Goal: Task Accomplishment & Management: Use online tool/utility

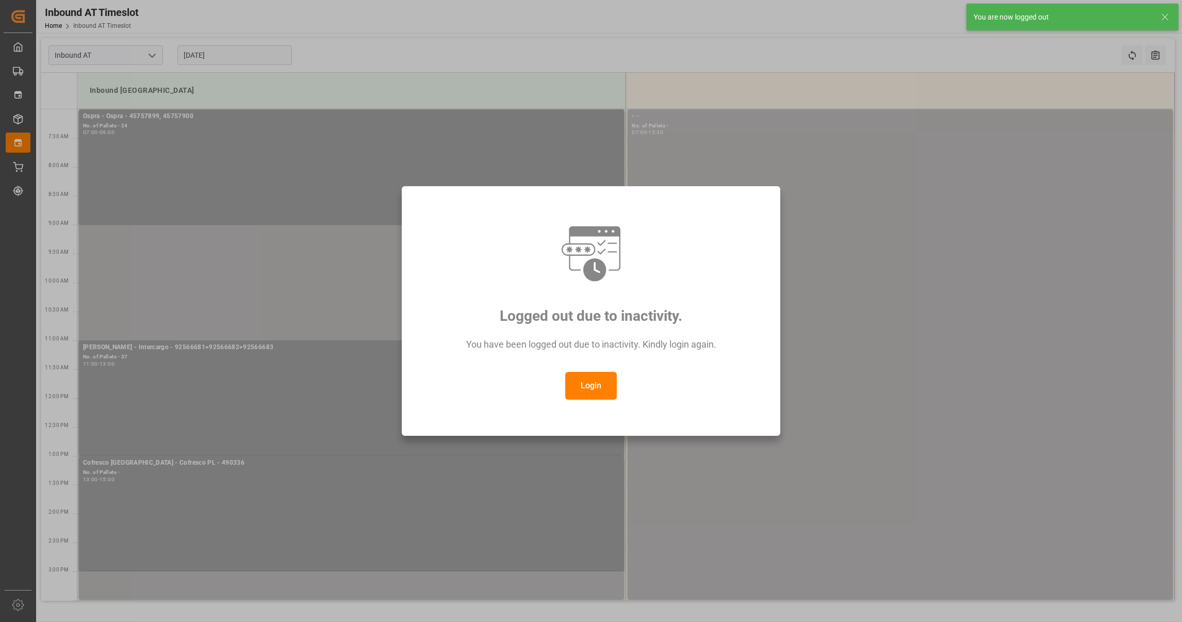
click at [602, 389] on button "Login" at bounding box center [591, 386] width 52 height 28
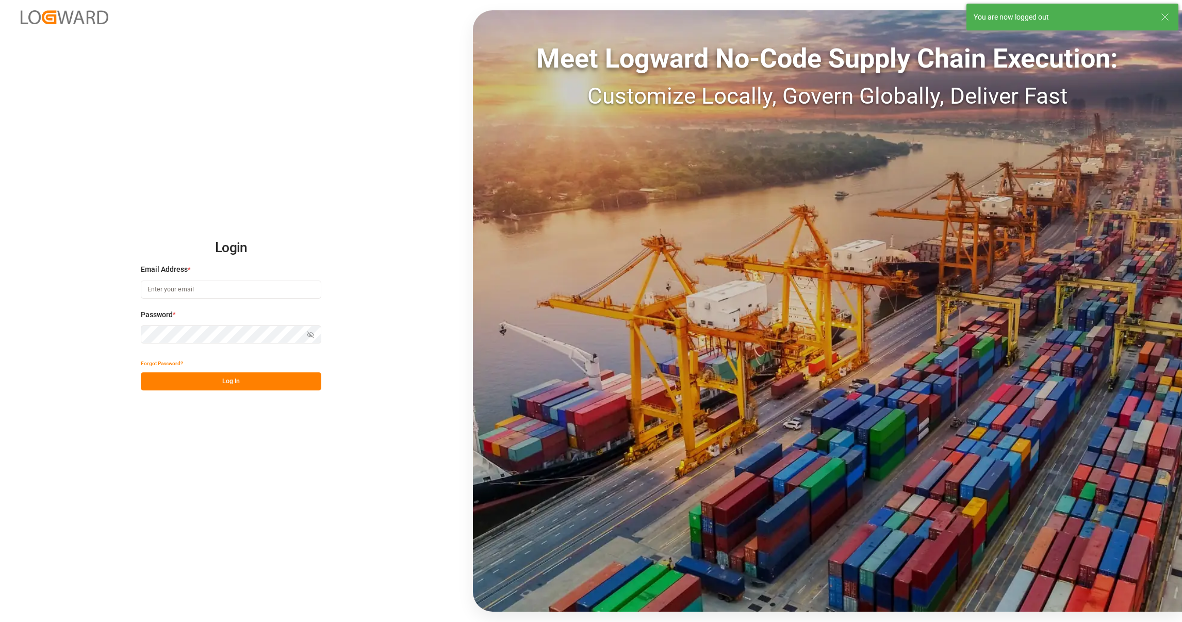
click at [190, 292] on input at bounding box center [231, 290] width 180 height 18
type input "[PERSON_NAME][EMAIL_ADDRESS][PERSON_NAME][DOMAIN_NAME]"
click at [200, 385] on button "Log In" at bounding box center [231, 381] width 180 height 18
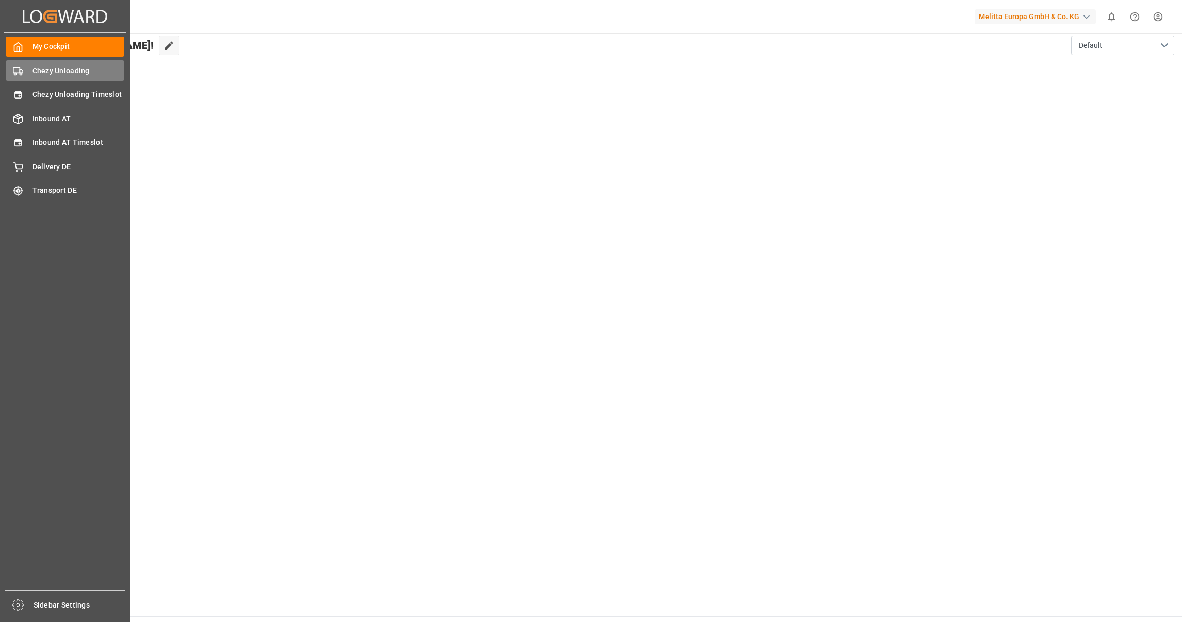
click at [31, 64] on div "Chezy Unloading Chezy Unloading" at bounding box center [65, 70] width 119 height 20
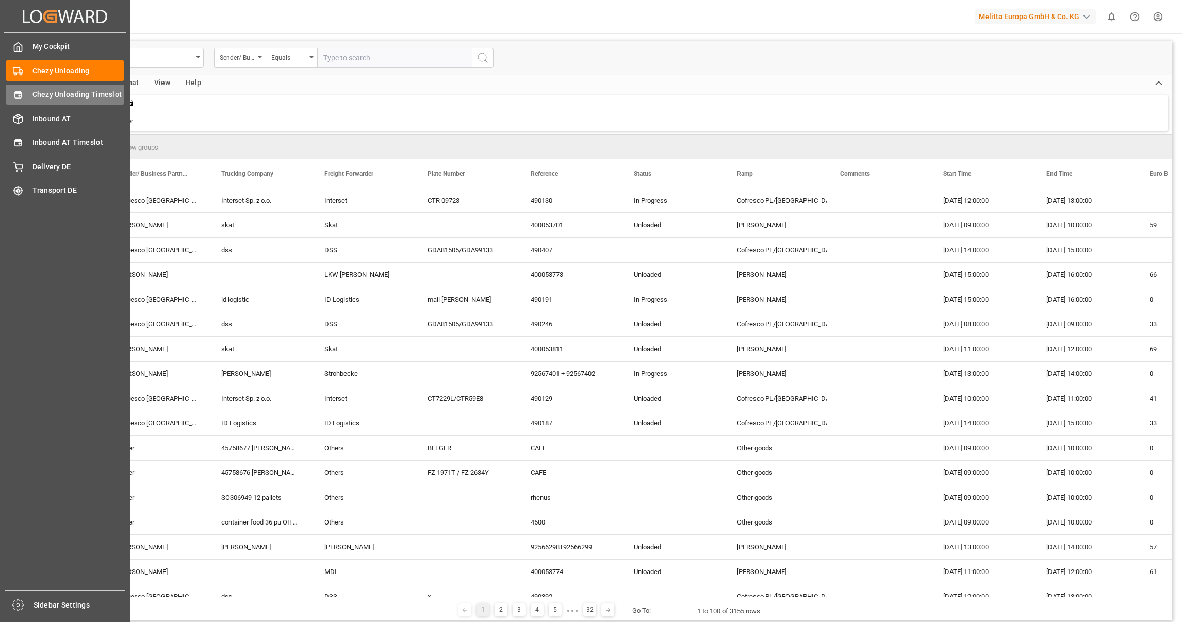
click at [38, 102] on div "Chezy Unloading Timeslot Chezy Unloading Timeslot" at bounding box center [65, 95] width 119 height 20
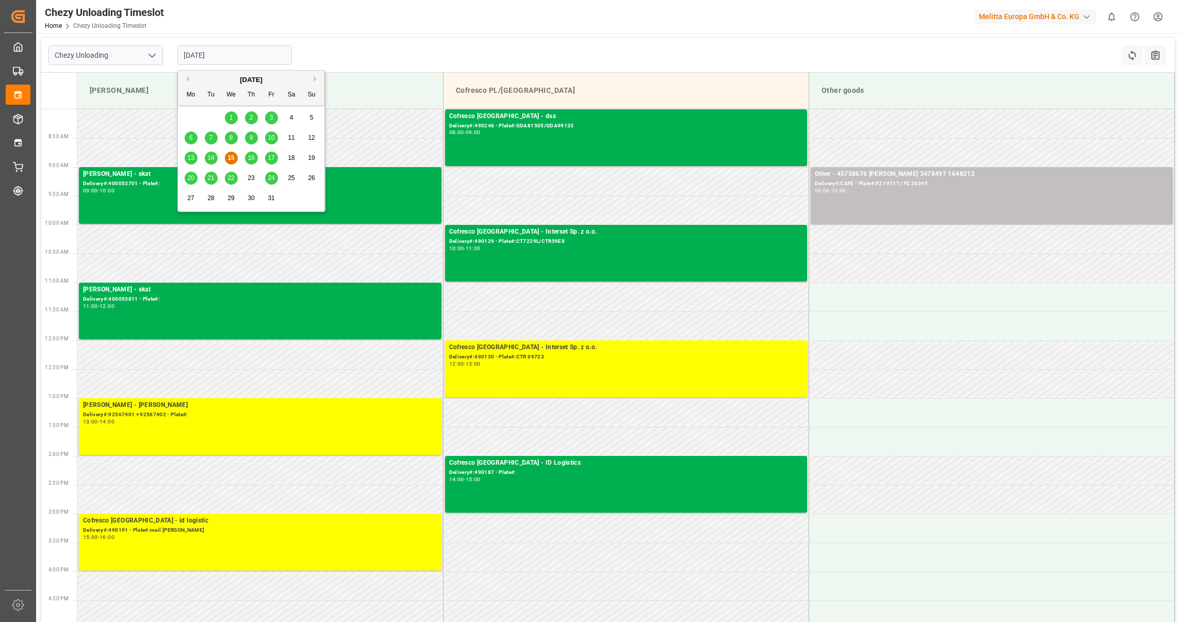
click at [256, 54] on input "[DATE]" at bounding box center [234, 55] width 114 height 20
click at [250, 160] on span "16" at bounding box center [251, 157] width 7 height 7
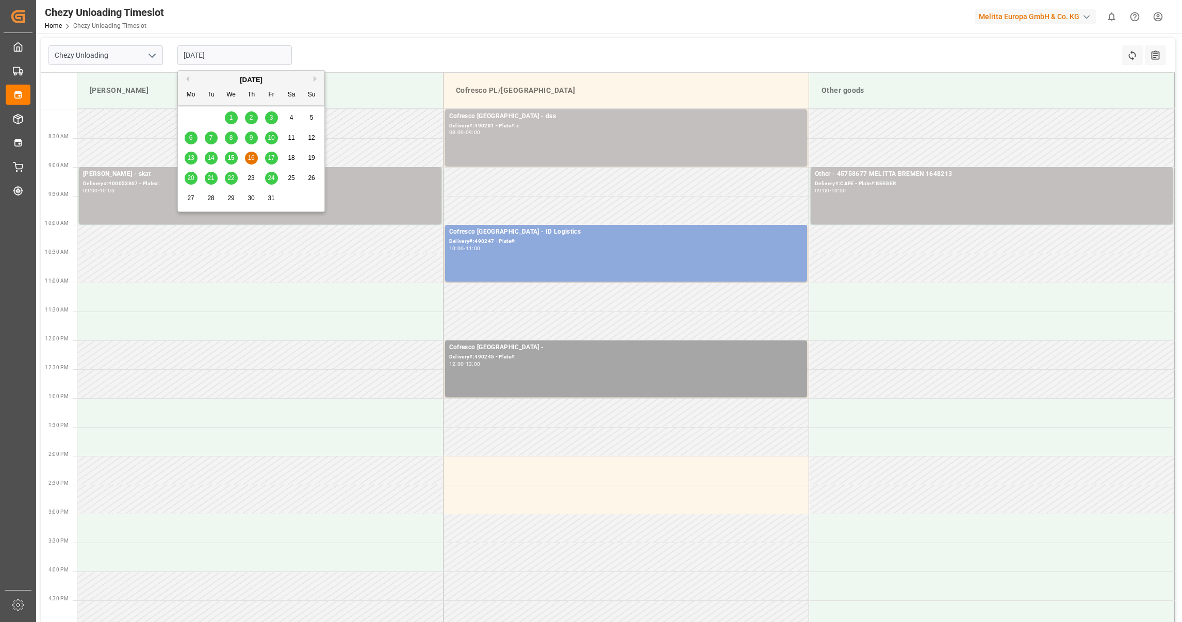
click at [232, 57] on input "[DATE]" at bounding box center [234, 55] width 114 height 20
click at [203, 151] on div "13 14 15 16 17 18 19" at bounding box center [251, 158] width 141 height 20
click at [211, 159] on span "14" at bounding box center [210, 157] width 7 height 7
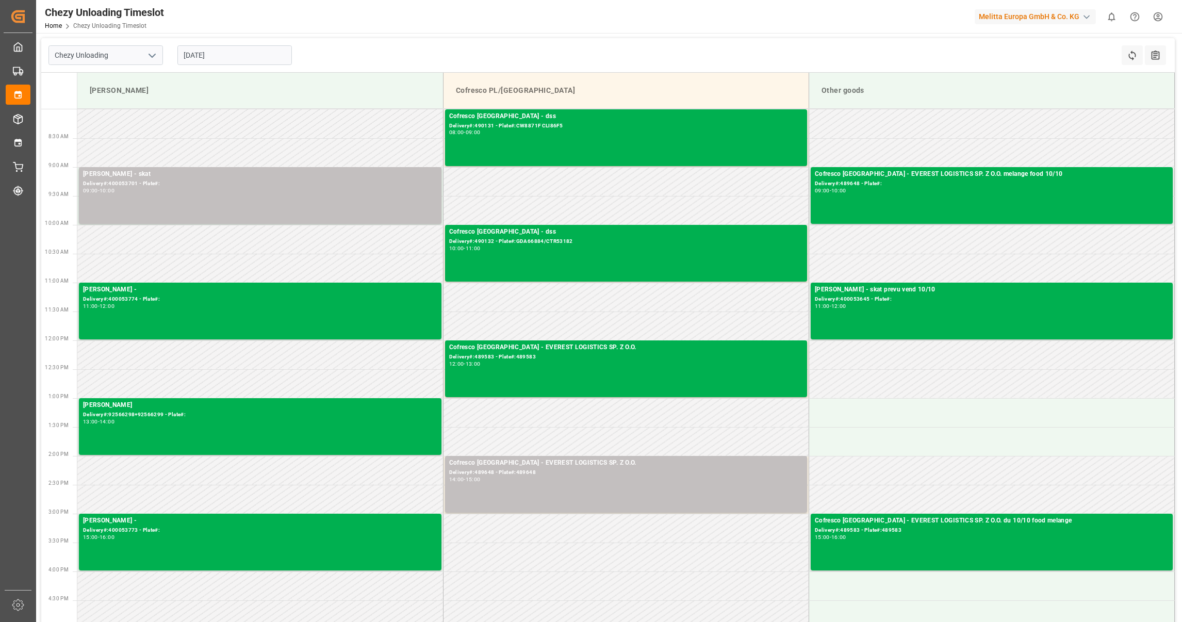
click at [249, 49] on input "[DATE]" at bounding box center [234, 55] width 114 height 20
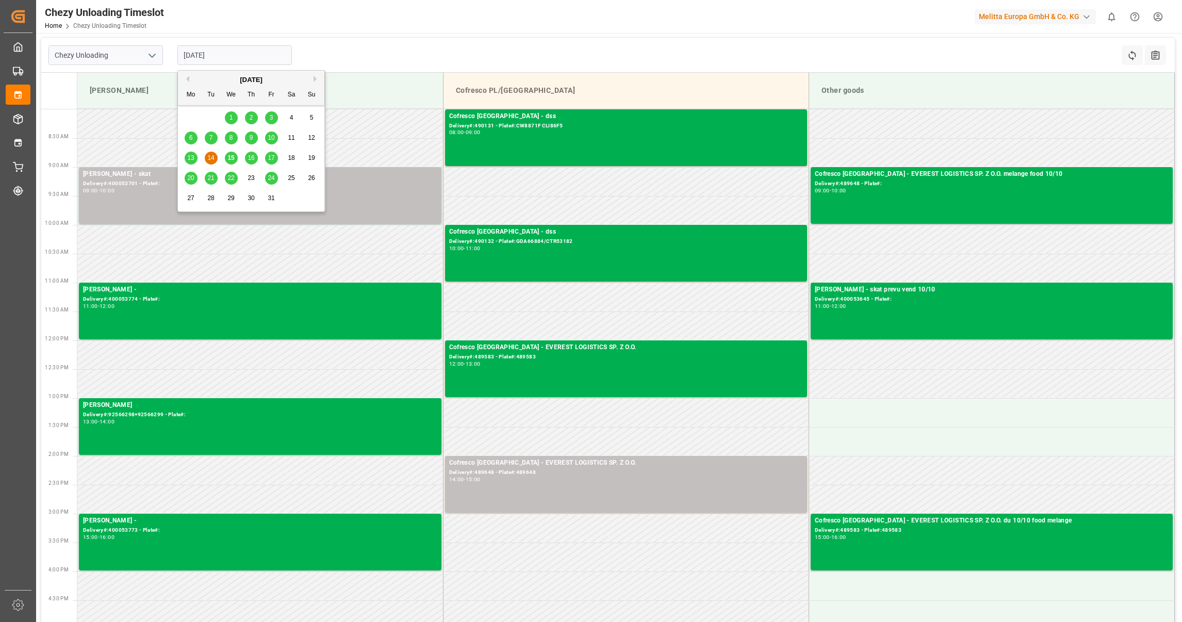
click at [256, 158] on div "16" at bounding box center [251, 158] width 13 height 12
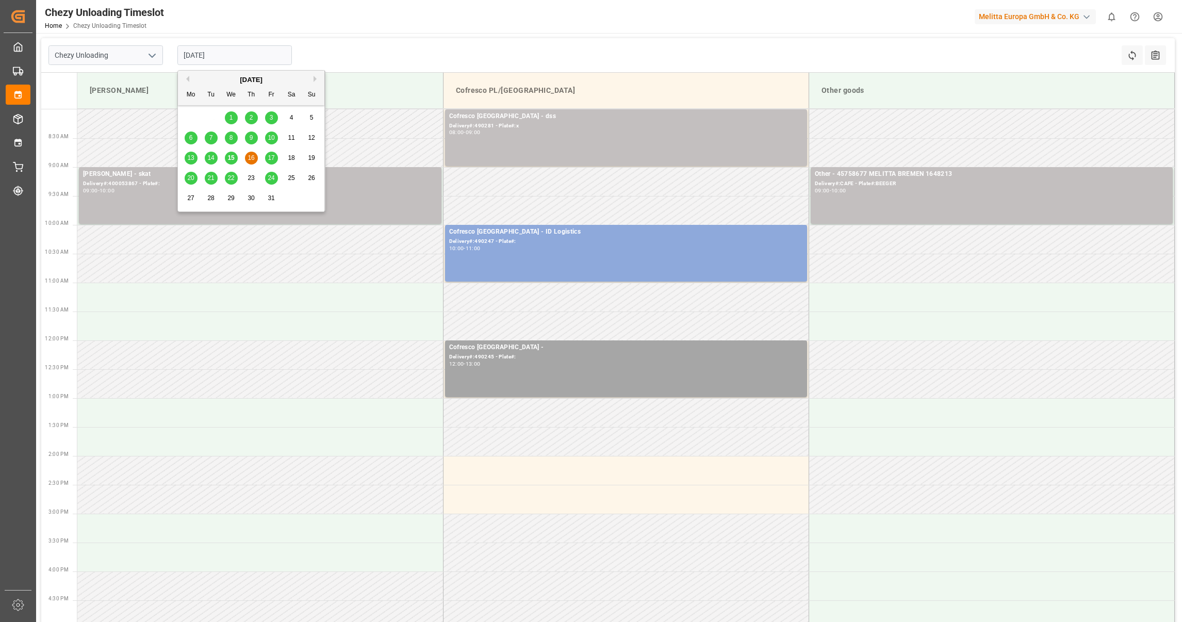
click at [278, 56] on input "[DATE]" at bounding box center [234, 55] width 114 height 20
click at [273, 157] on span "17" at bounding box center [271, 157] width 7 height 7
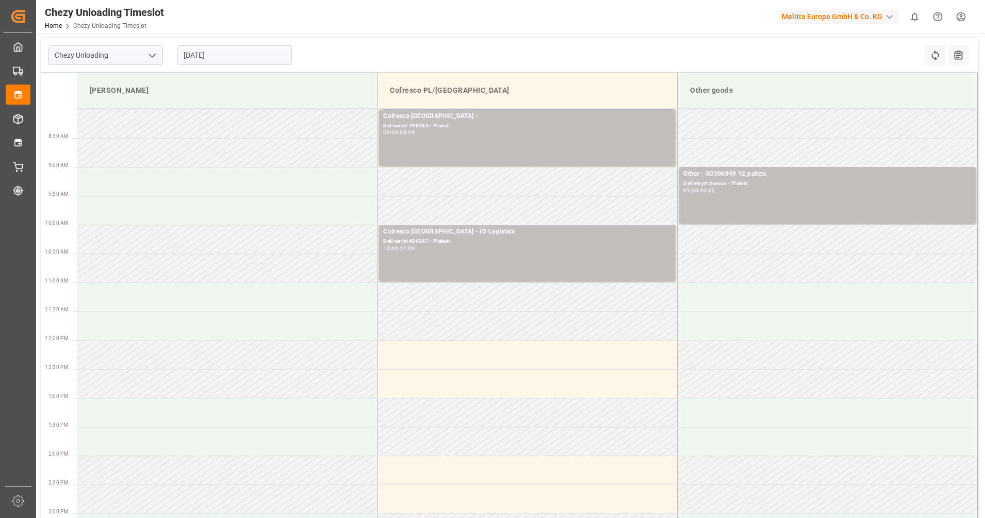
click at [236, 58] on input "[DATE]" at bounding box center [234, 55] width 114 height 20
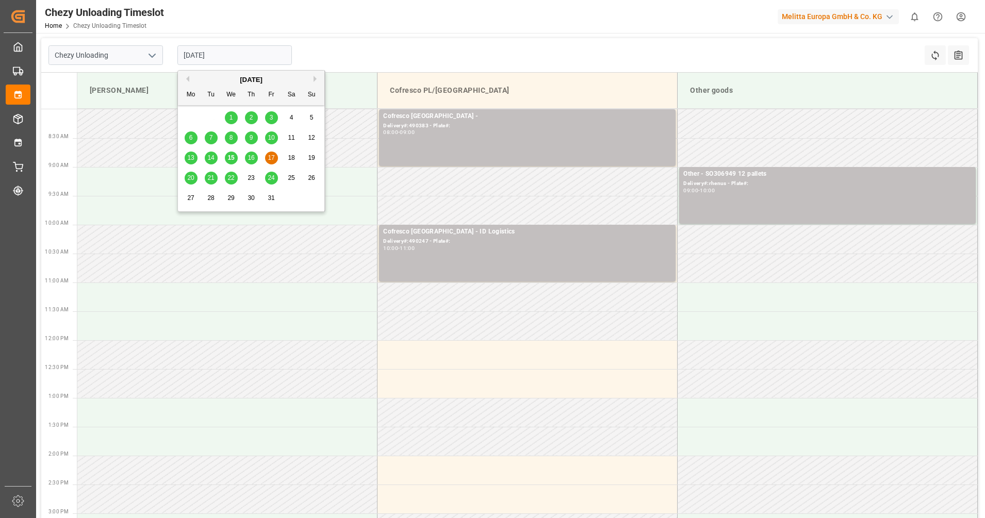
click at [188, 178] on span "20" at bounding box center [190, 177] width 7 height 7
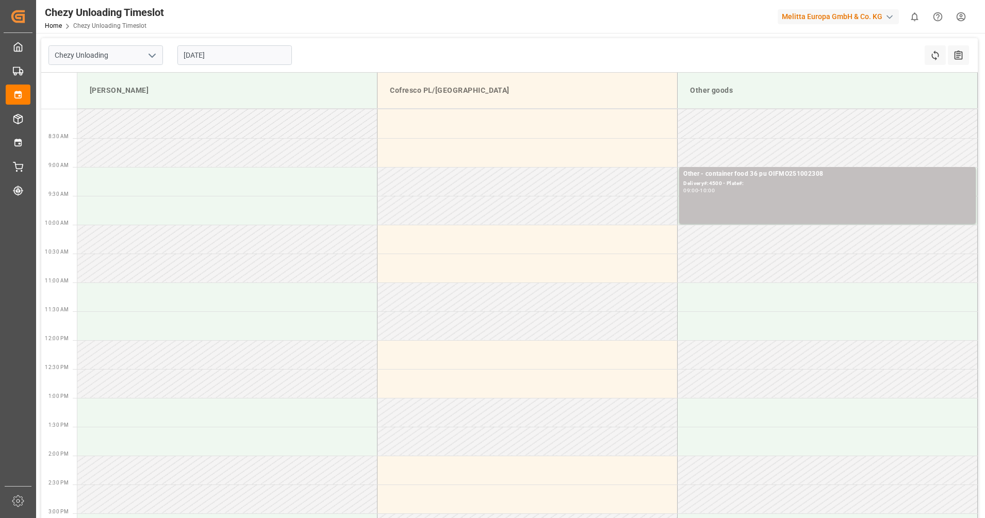
click at [232, 57] on input "[DATE]" at bounding box center [234, 55] width 114 height 20
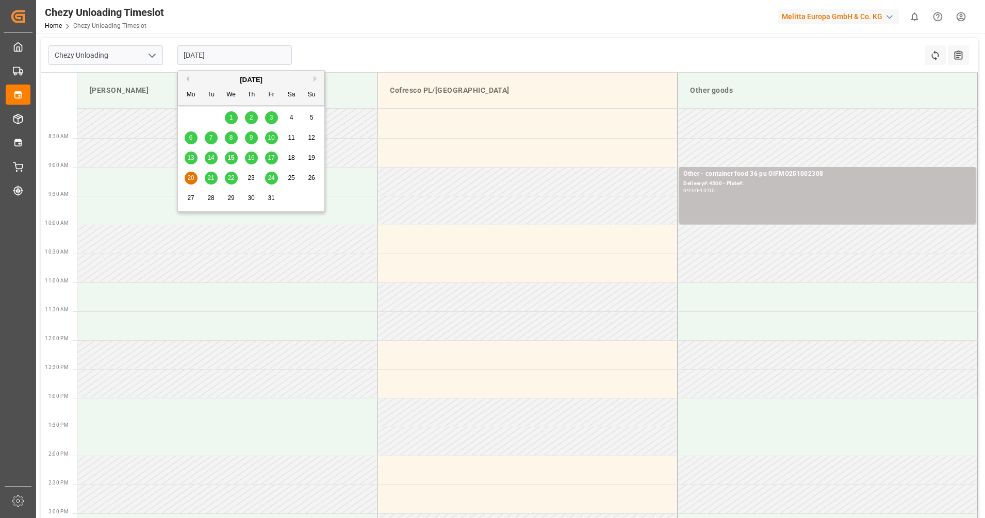
click at [212, 177] on span "21" at bounding box center [210, 177] width 7 height 7
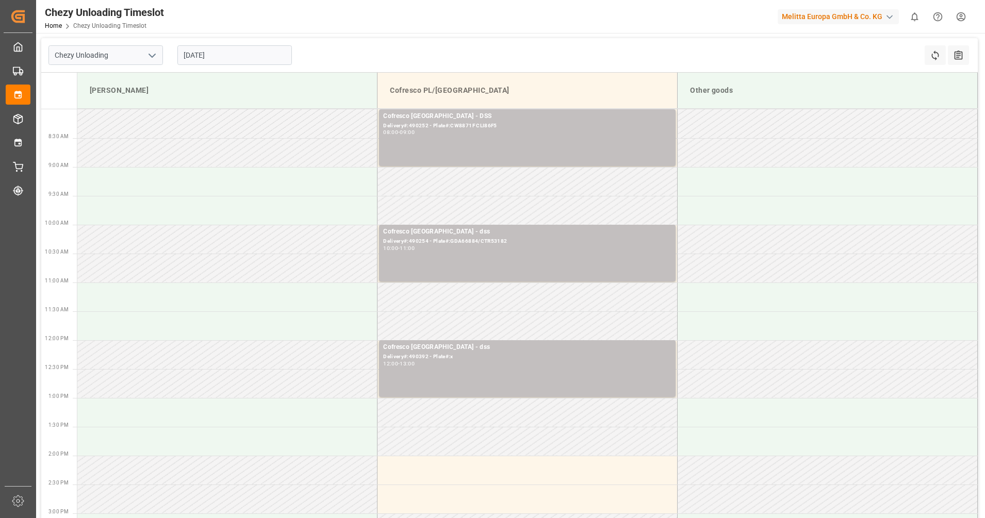
click at [225, 56] on input "[DATE]" at bounding box center [234, 55] width 114 height 20
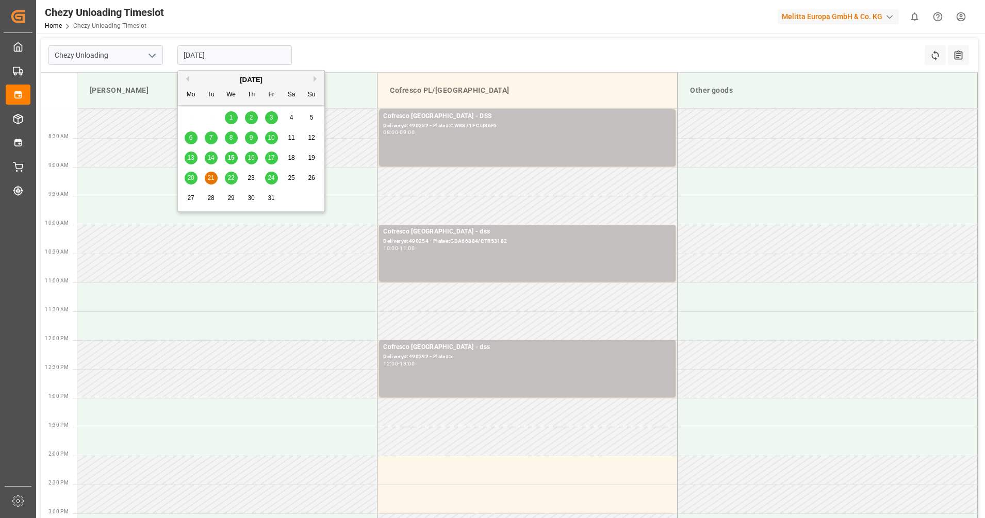
click at [236, 178] on div "22" at bounding box center [231, 178] width 13 height 12
type input "[DATE]"
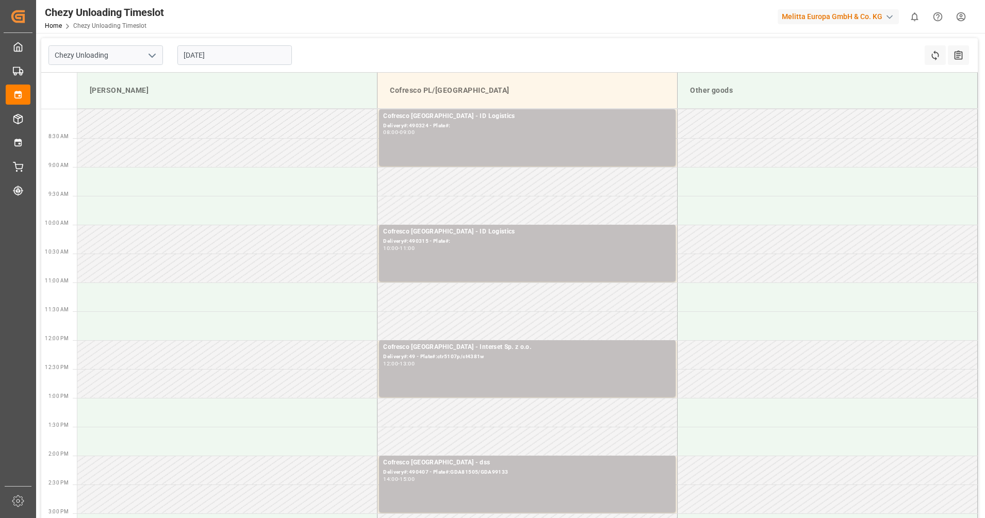
click at [158, 58] on icon "open menu" at bounding box center [152, 56] width 12 height 12
click at [134, 103] on div "Inbound AT" at bounding box center [105, 101] width 113 height 23
type input "Inbound AT"
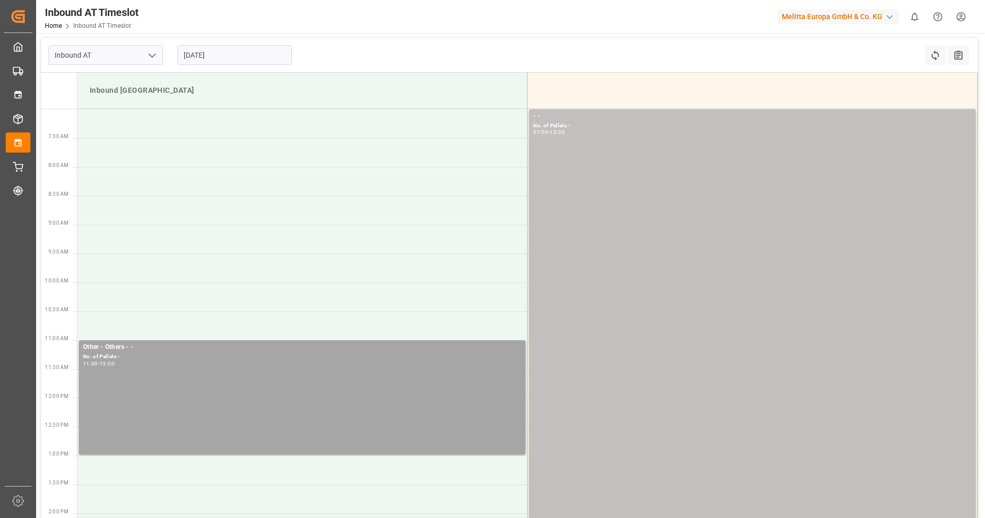
click at [213, 56] on input "[DATE]" at bounding box center [234, 55] width 114 height 20
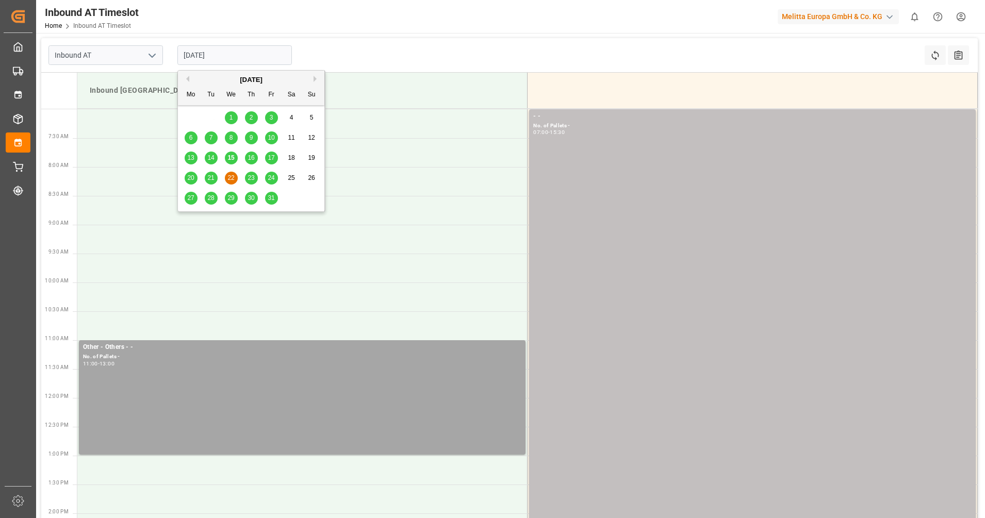
click at [190, 181] on span "20" at bounding box center [190, 177] width 7 height 7
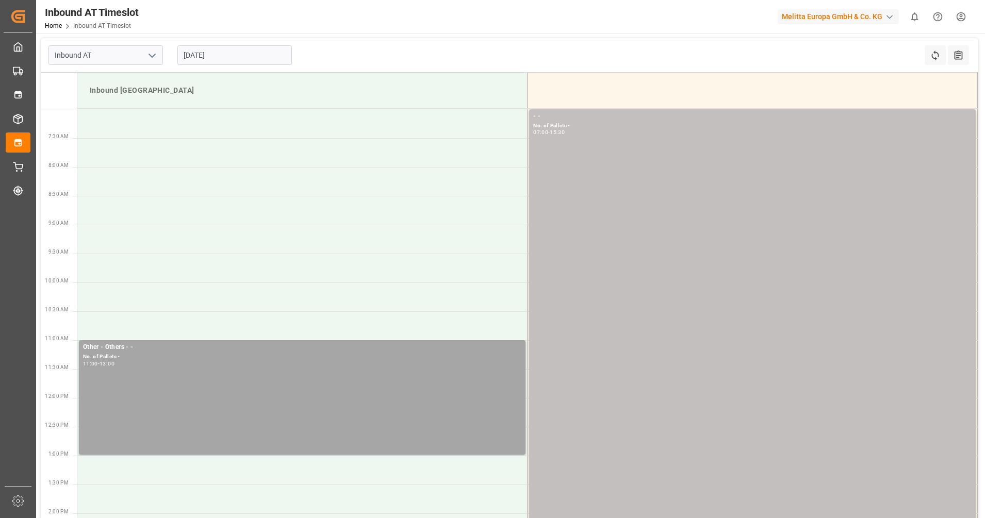
click at [227, 59] on input "[DATE]" at bounding box center [234, 55] width 114 height 20
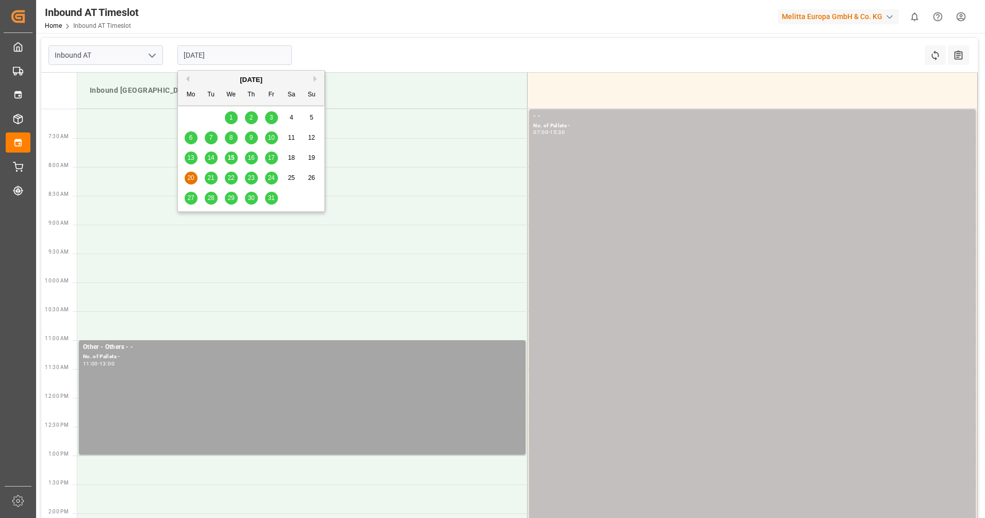
click at [213, 180] on span "21" at bounding box center [210, 177] width 7 height 7
type input "[DATE]"
